Goal: Transaction & Acquisition: Purchase product/service

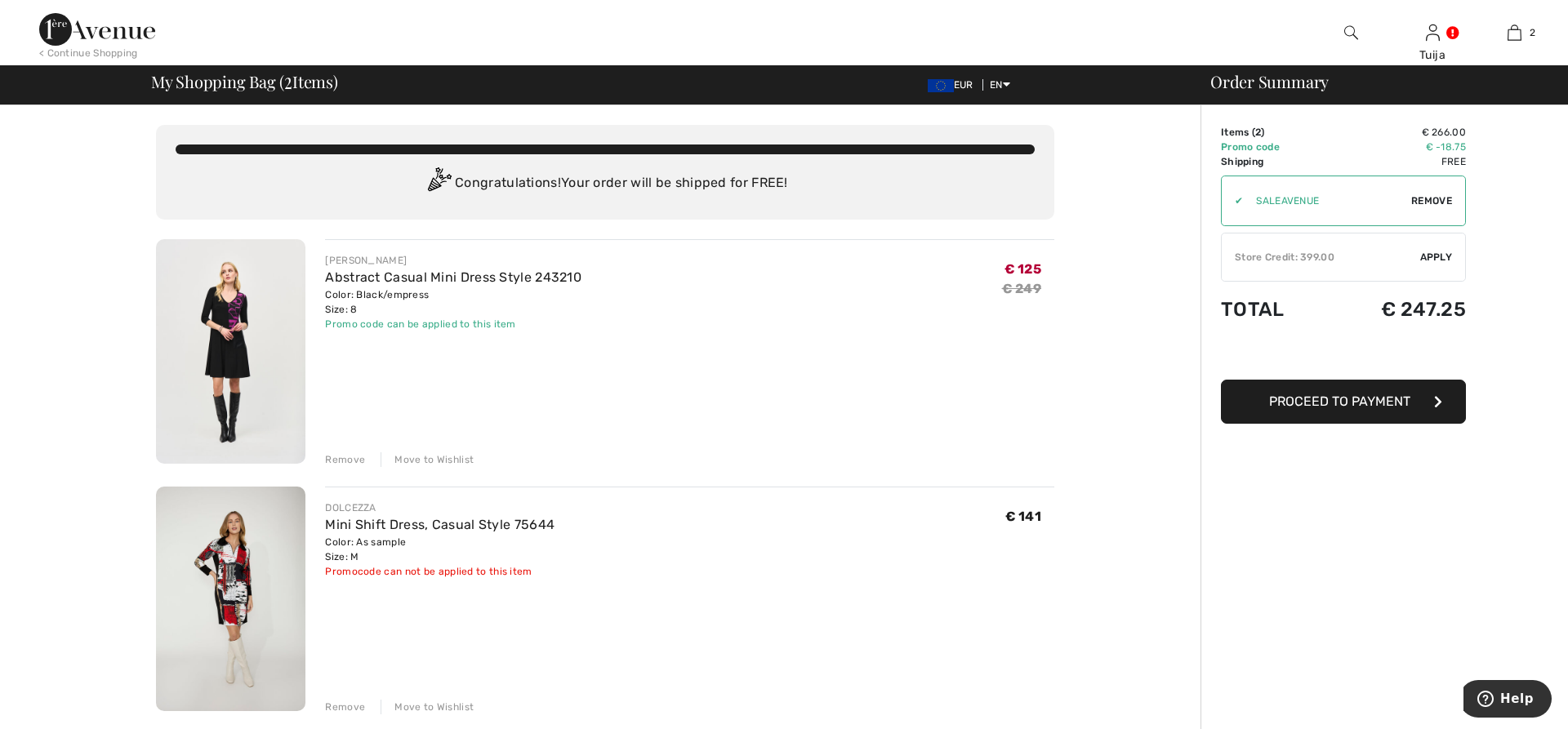
click at [342, 459] on div "Remove" at bounding box center [345, 459] width 40 height 15
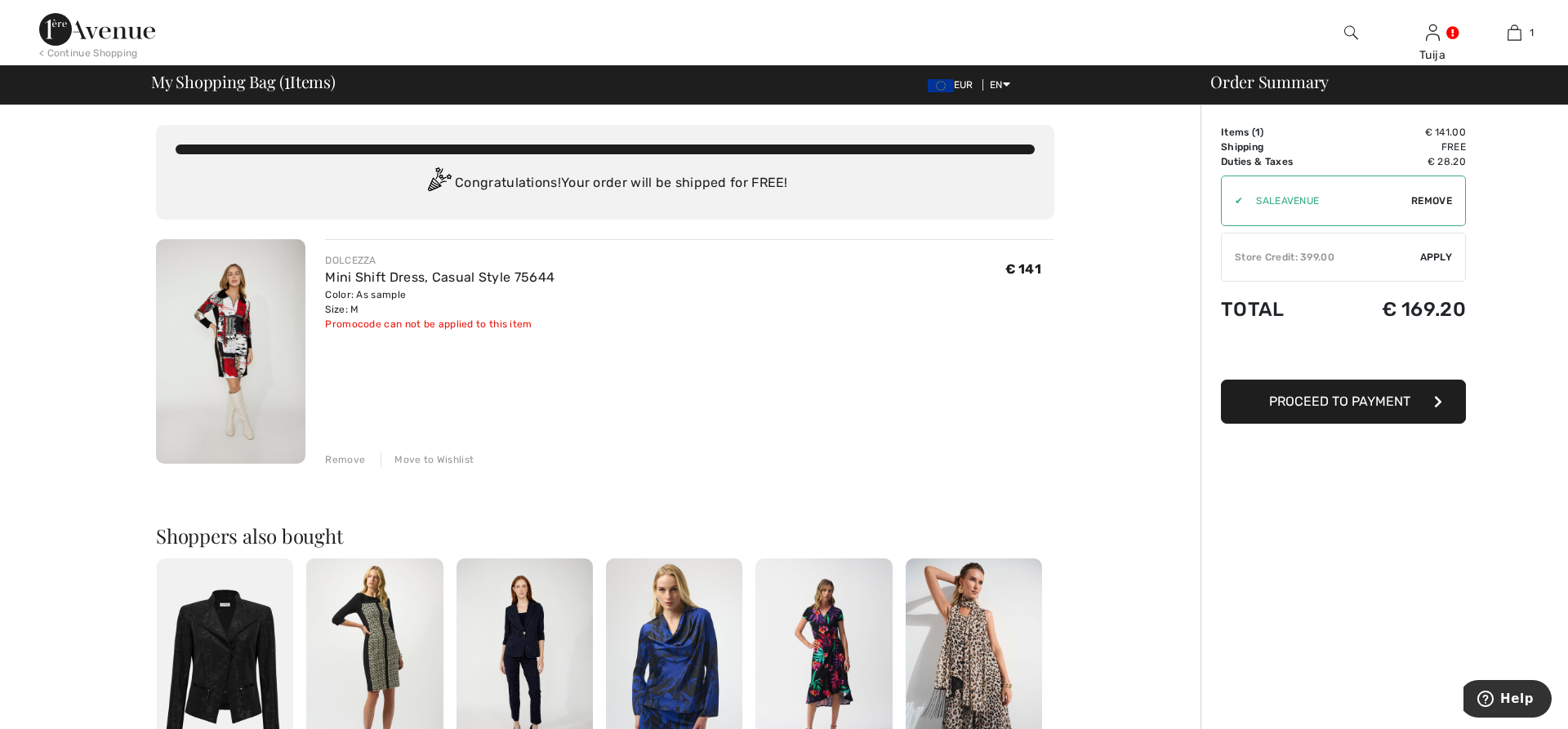
click at [1436, 254] on span "Apply" at bounding box center [1436, 257] width 33 height 15
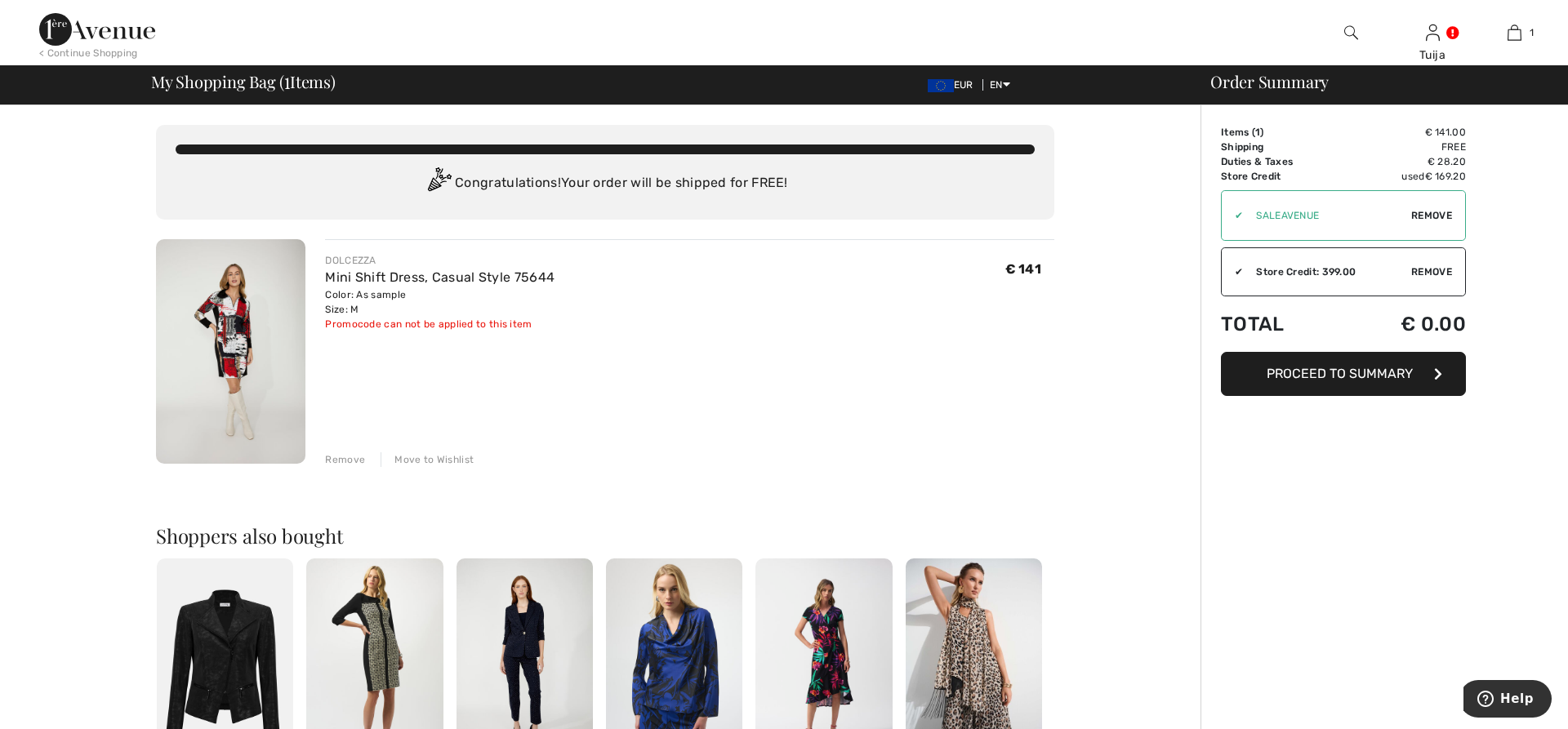
click at [1294, 368] on span "Proceed to Summary" at bounding box center [1339, 373] width 146 height 15
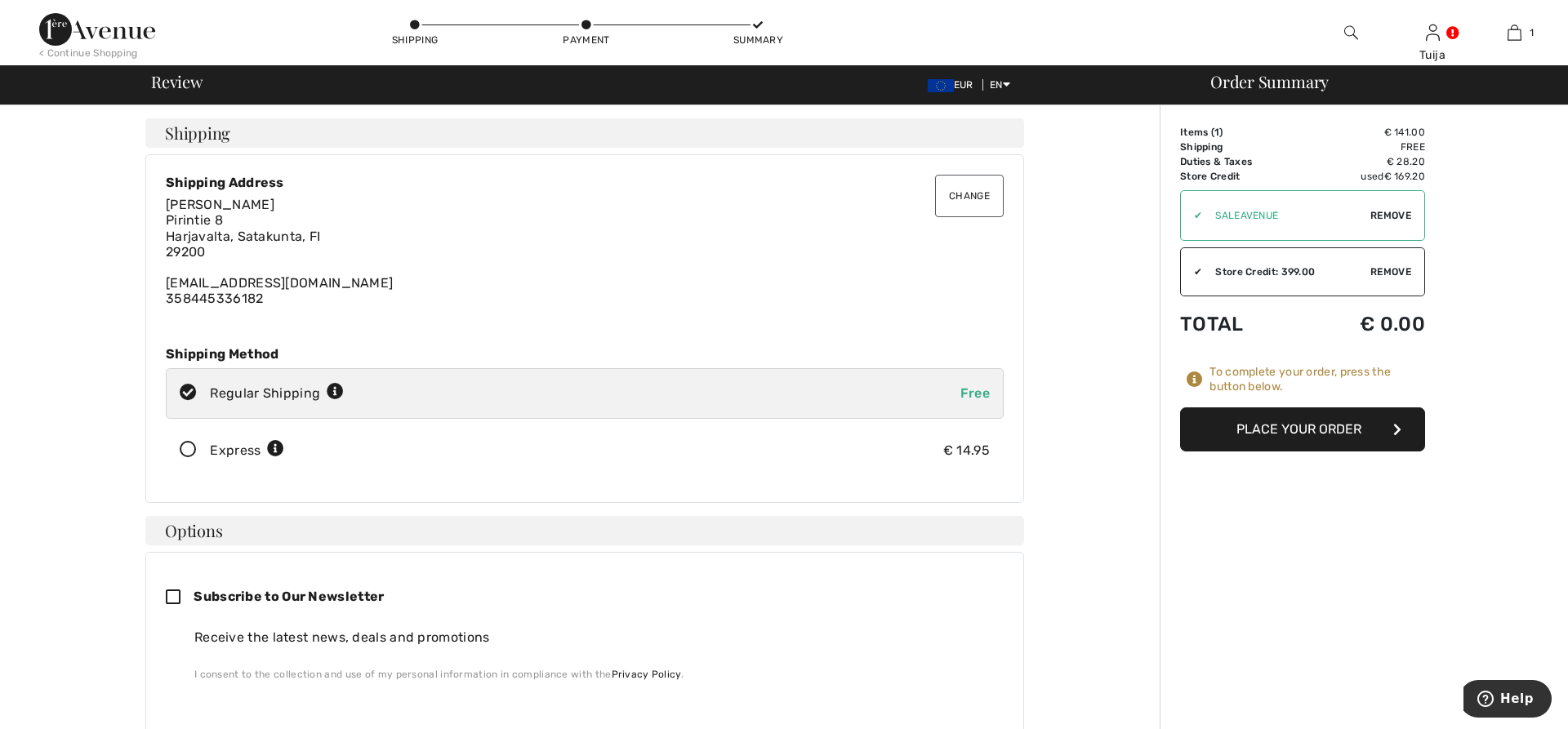
click at [1256, 424] on button "Place Your Order" at bounding box center [1302, 429] width 245 height 44
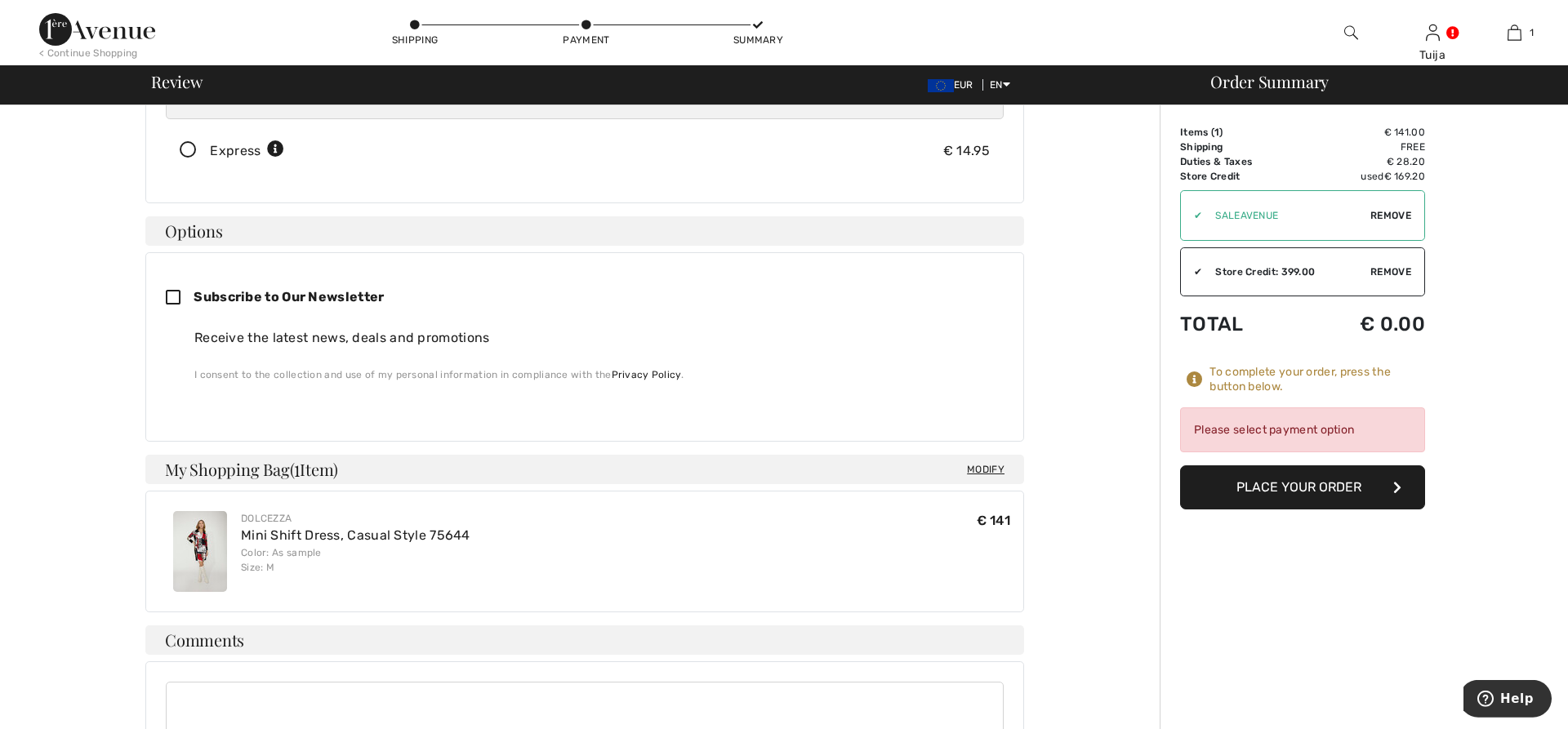
scroll to position [147, 0]
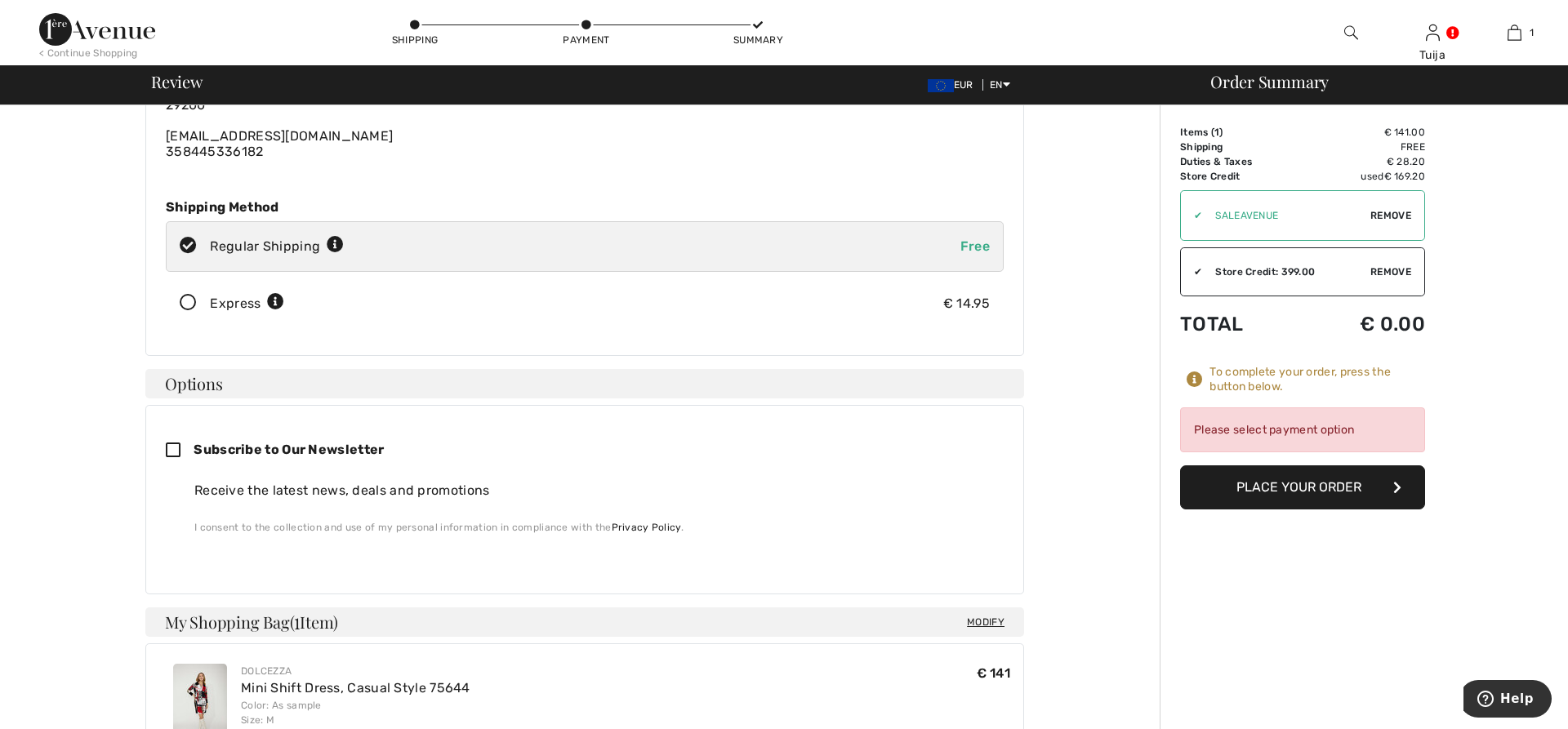
click at [1282, 488] on button "Place Your Order" at bounding box center [1302, 487] width 245 height 44
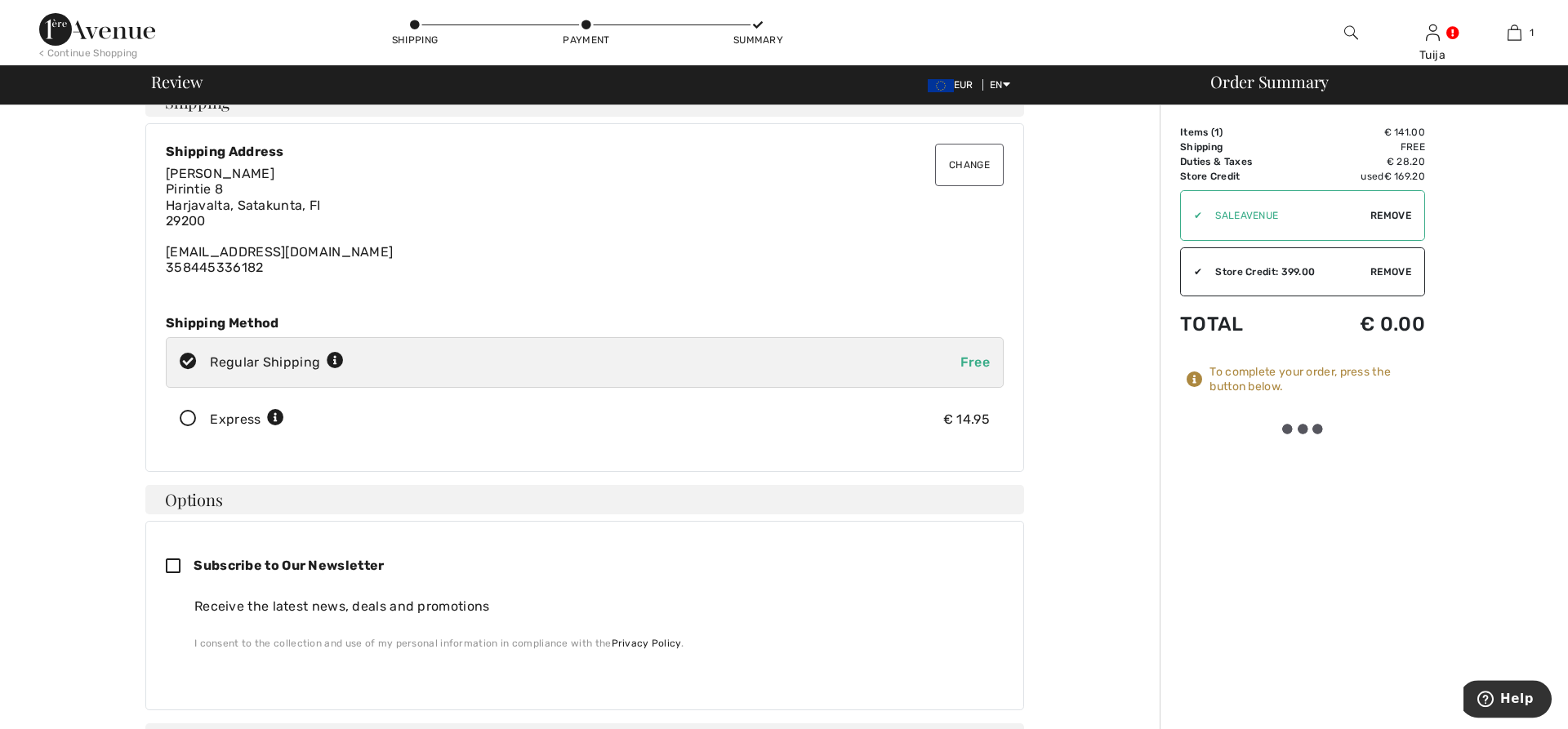
scroll to position [0, 0]
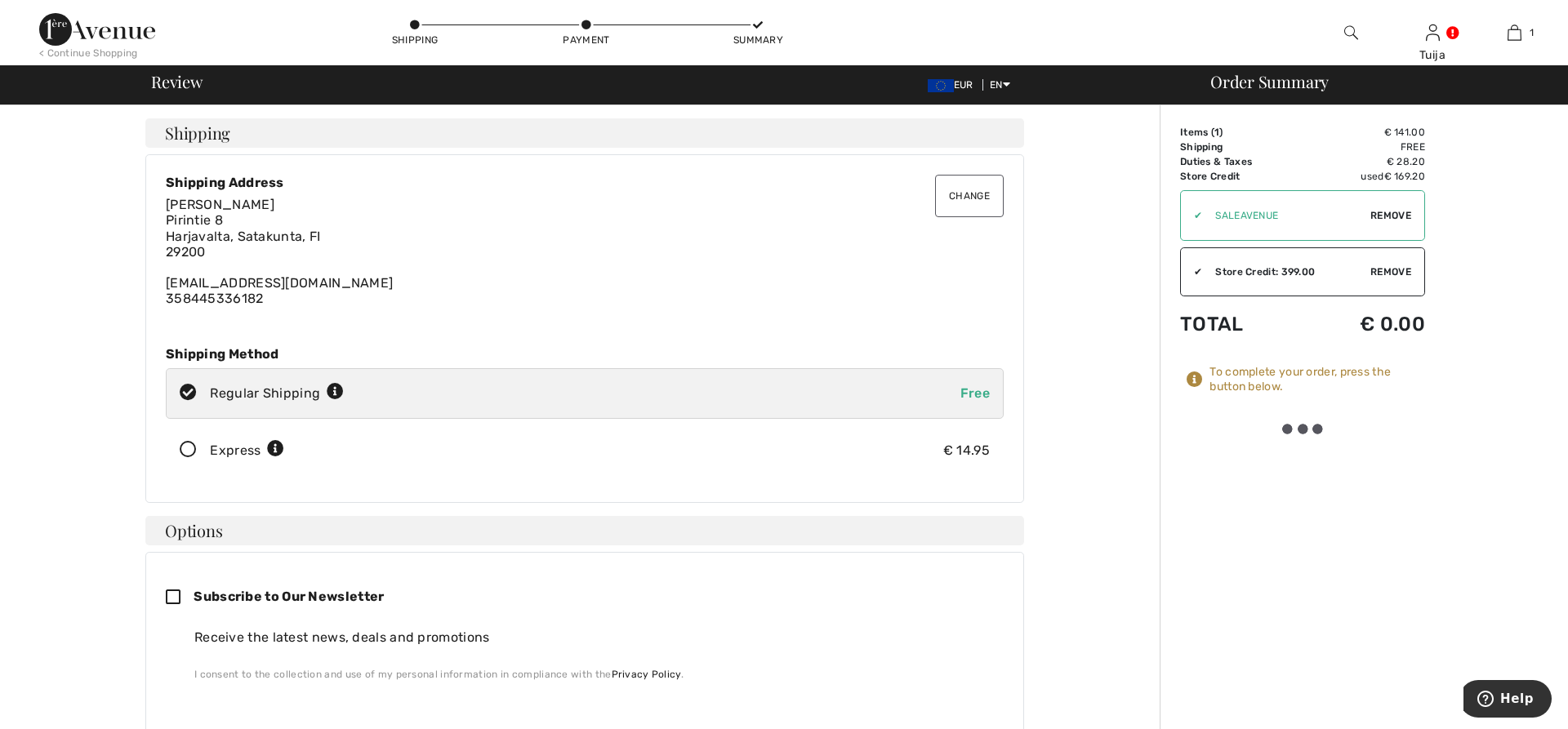
click at [1394, 214] on span "Remove" at bounding box center [1391, 215] width 41 height 15
